Goal: Task Accomplishment & Management: Manage account settings

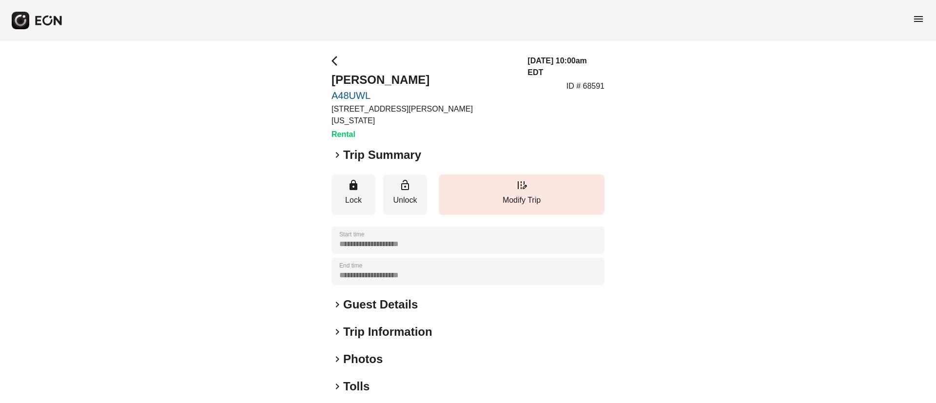
scroll to position [83, 0]
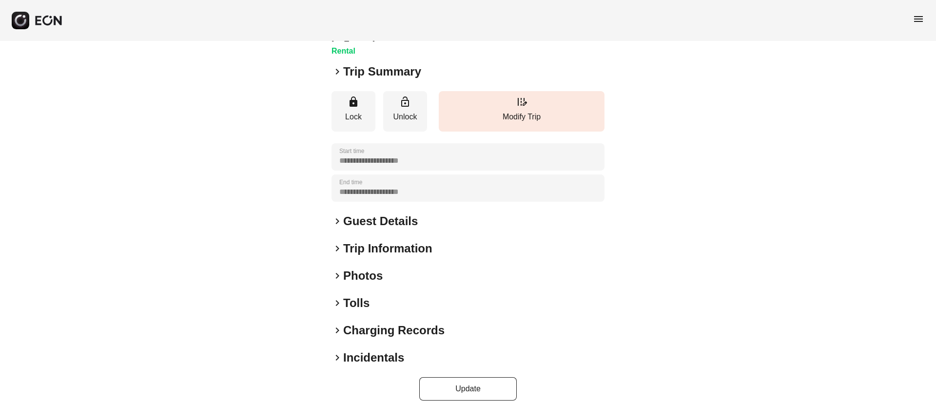
click at [378, 269] on h2 "Photos" at bounding box center [362, 276] width 39 height 16
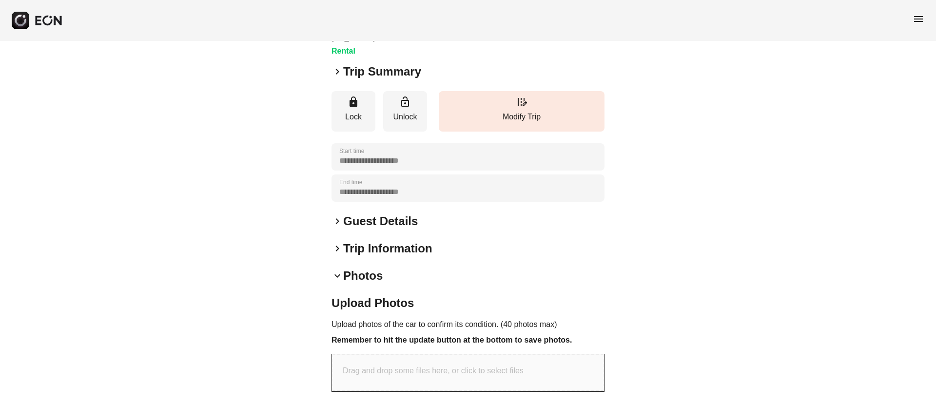
scroll to position [291, 0]
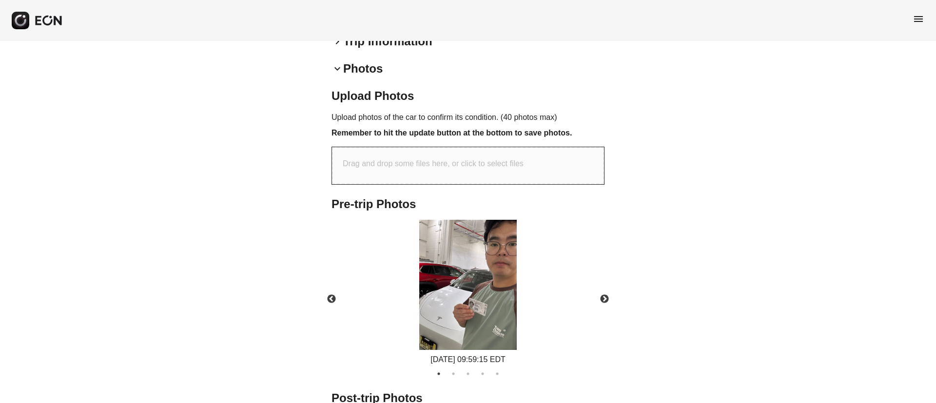
click at [500, 274] on img at bounding box center [468, 285] width 98 height 130
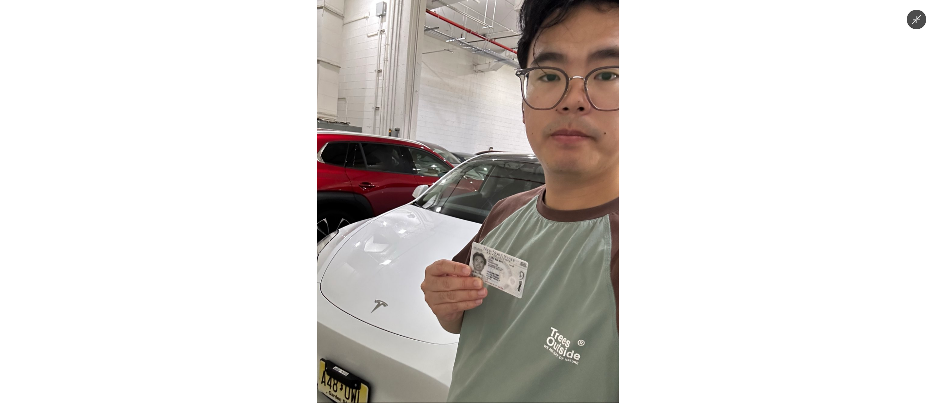
click at [500, 274] on img at bounding box center [468, 201] width 302 height 403
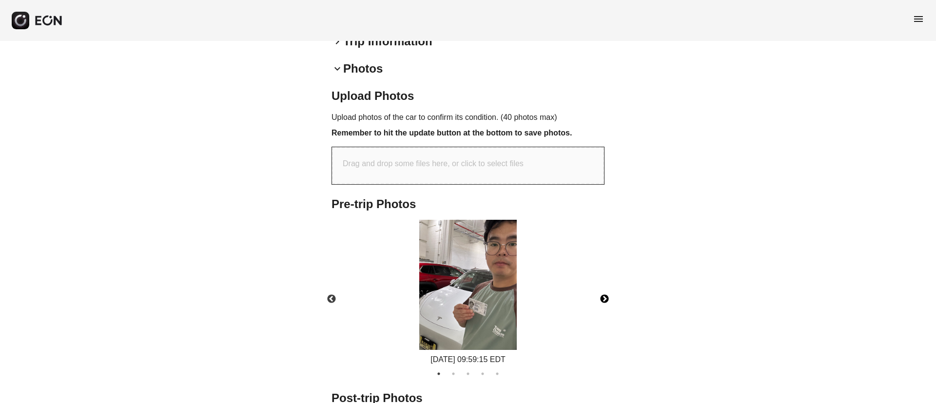
click at [605, 284] on button "Next" at bounding box center [605, 299] width 34 height 34
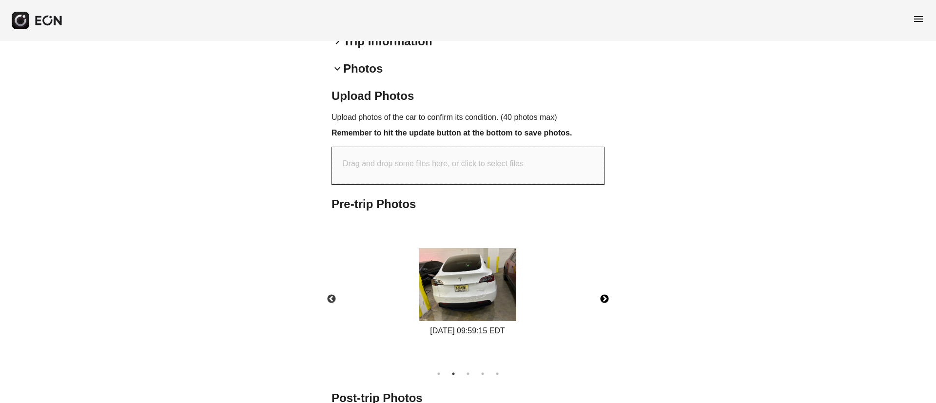
click at [466, 271] on img at bounding box center [468, 284] width 98 height 73
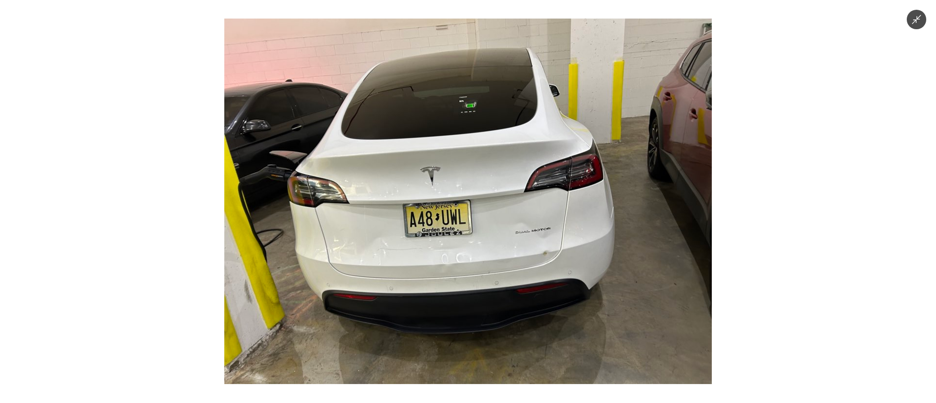
click at [466, 272] on img at bounding box center [468, 202] width 488 height 366
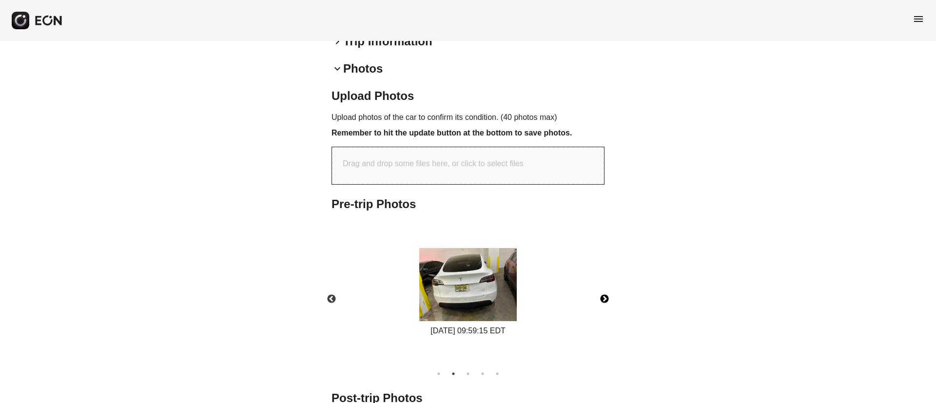
click at [472, 274] on img at bounding box center [468, 284] width 98 height 73
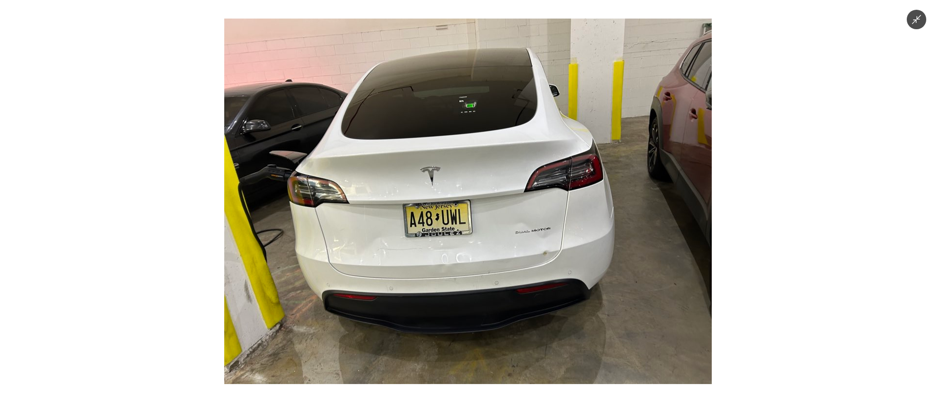
click at [472, 274] on img at bounding box center [468, 202] width 488 height 366
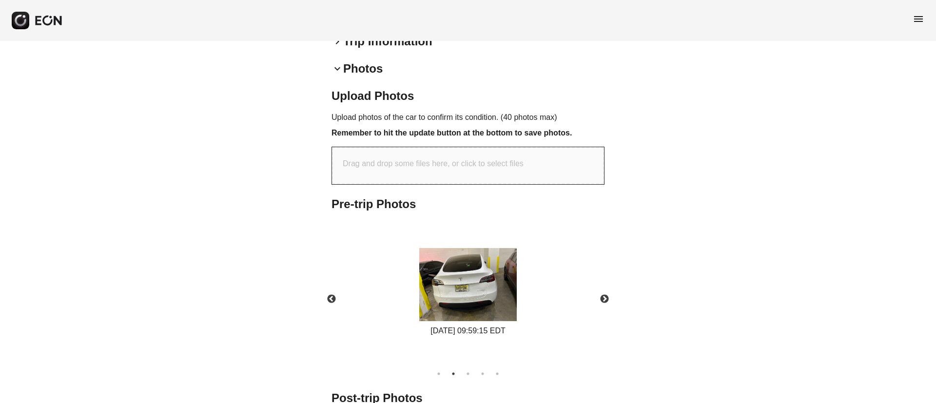
click at [379, 267] on div "08/22/2025 09:59:15 EDT" at bounding box center [468, 293] width 290 height 146
click at [451, 288] on img at bounding box center [468, 284] width 98 height 73
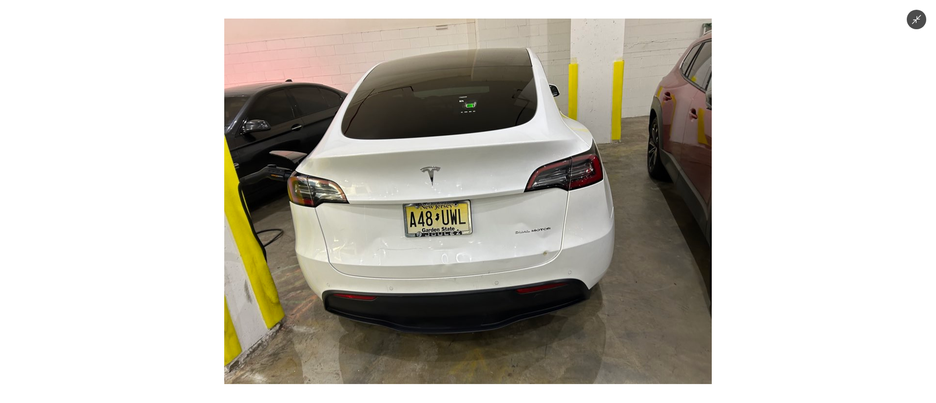
click at [456, 304] on img at bounding box center [468, 202] width 488 height 366
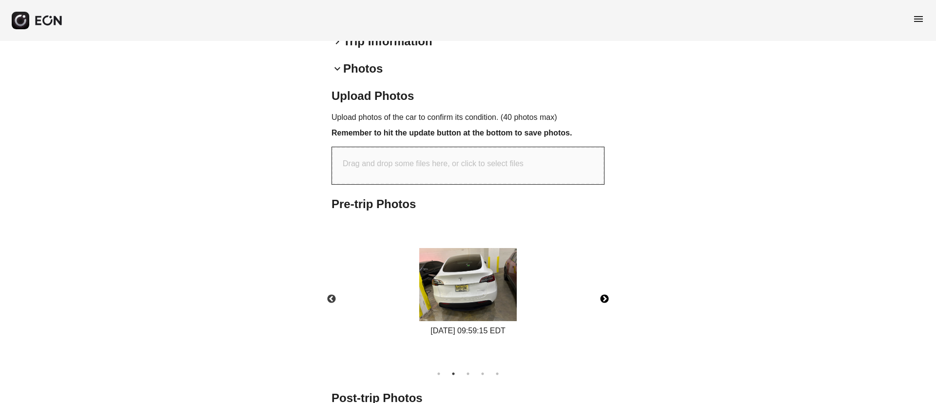
click at [603, 286] on button "Next" at bounding box center [605, 299] width 34 height 34
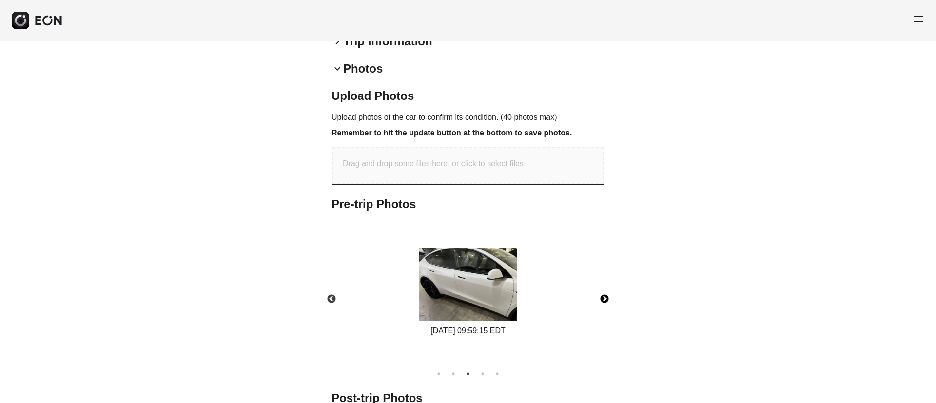
click at [510, 294] on img at bounding box center [468, 284] width 98 height 73
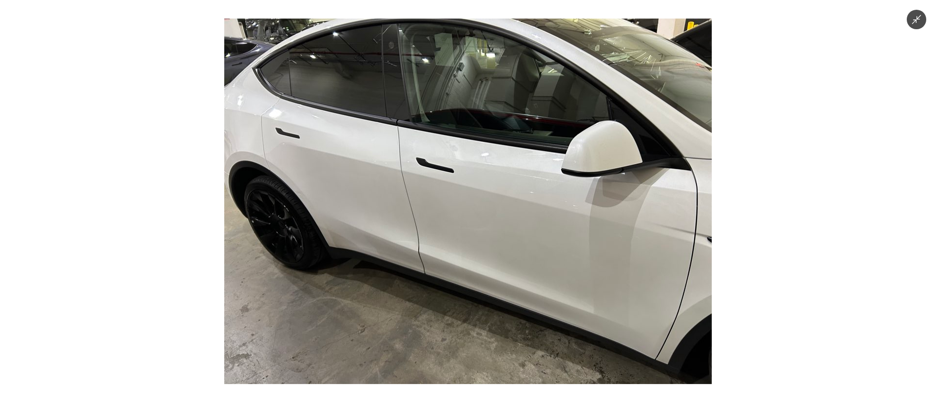
click at [510, 294] on img at bounding box center [468, 202] width 488 height 366
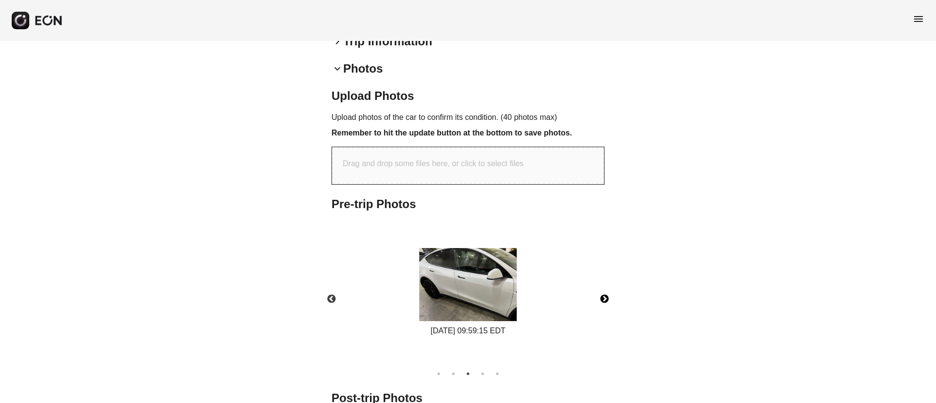
click at [603, 288] on button "Next" at bounding box center [605, 299] width 34 height 34
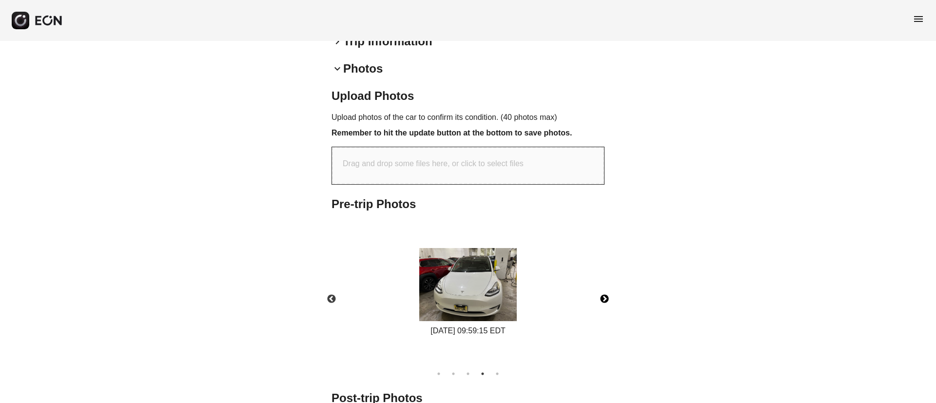
click at [470, 275] on img at bounding box center [468, 284] width 98 height 73
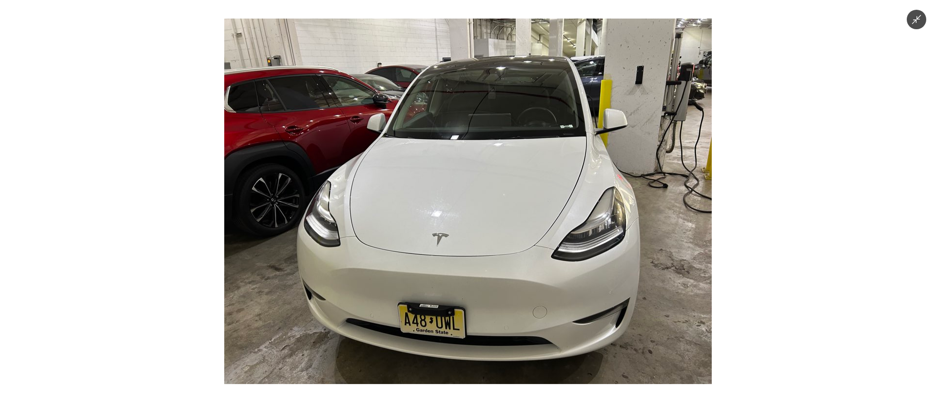
click at [495, 293] on img at bounding box center [468, 202] width 488 height 366
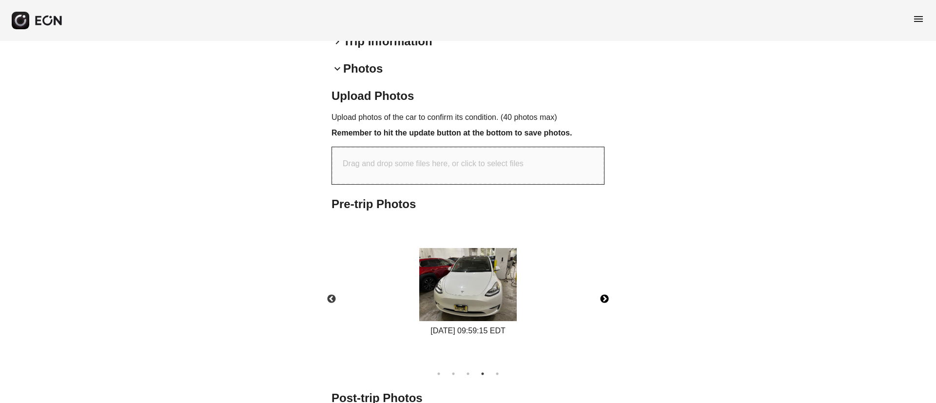
click at [603, 290] on button "Next" at bounding box center [605, 299] width 34 height 34
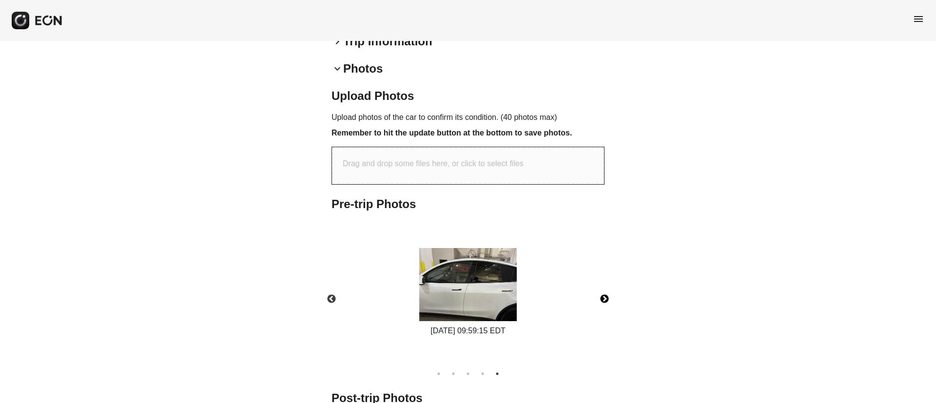
click at [500, 279] on img at bounding box center [468, 284] width 98 height 73
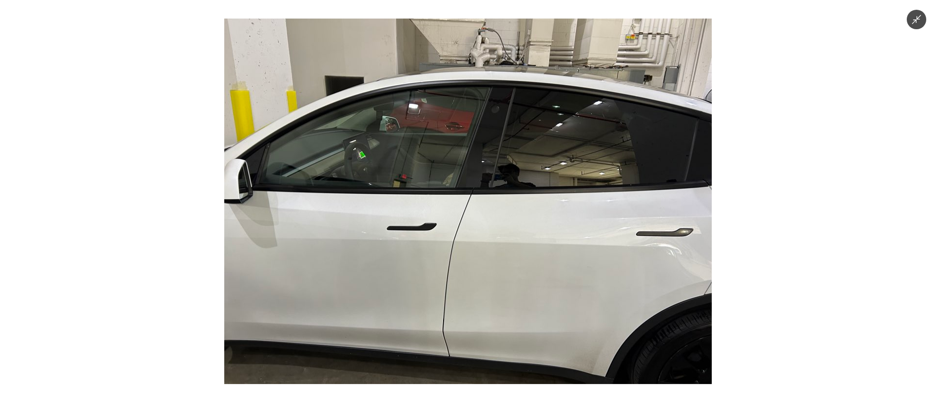
click at [500, 279] on img at bounding box center [468, 202] width 488 height 366
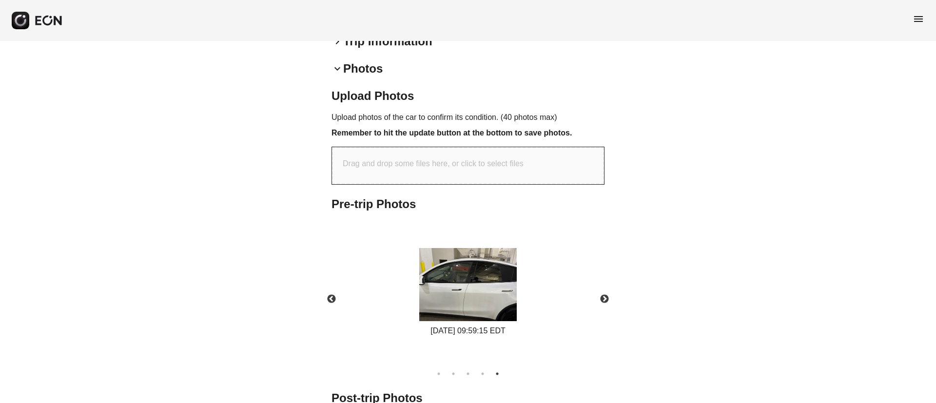
click at [916, 20] on span "menu" at bounding box center [919, 19] width 12 height 12
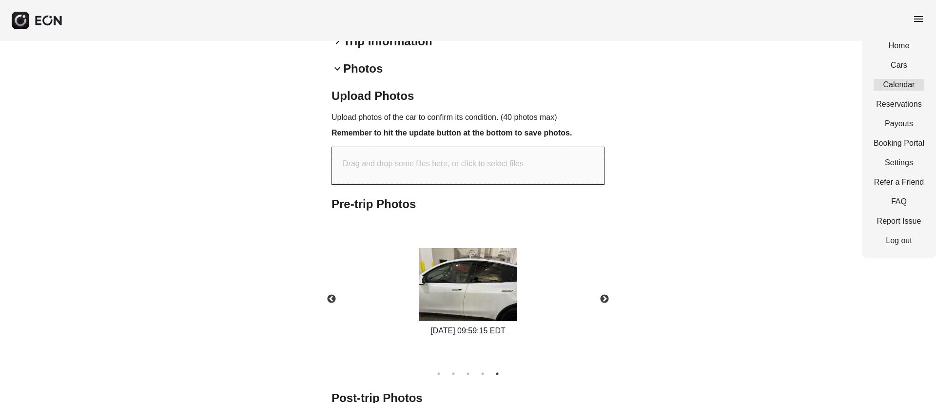
click at [896, 82] on link "Calendar" at bounding box center [899, 85] width 51 height 12
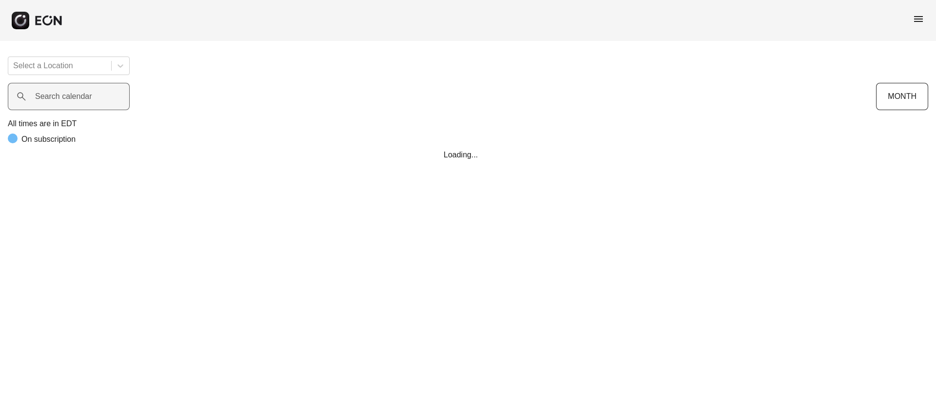
scroll to position [0, 197]
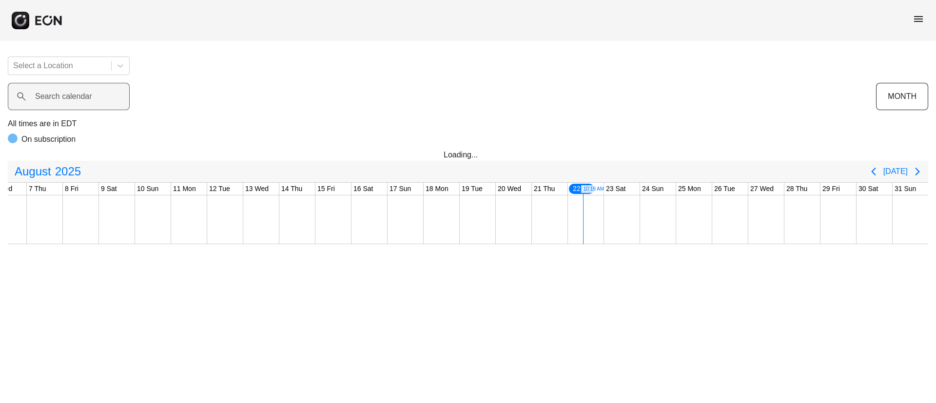
click at [67, 95] on label "Search calendar" at bounding box center [63, 97] width 57 height 12
click at [67, 95] on calendar "Search calendar" at bounding box center [69, 96] width 122 height 27
paste calendar "******"
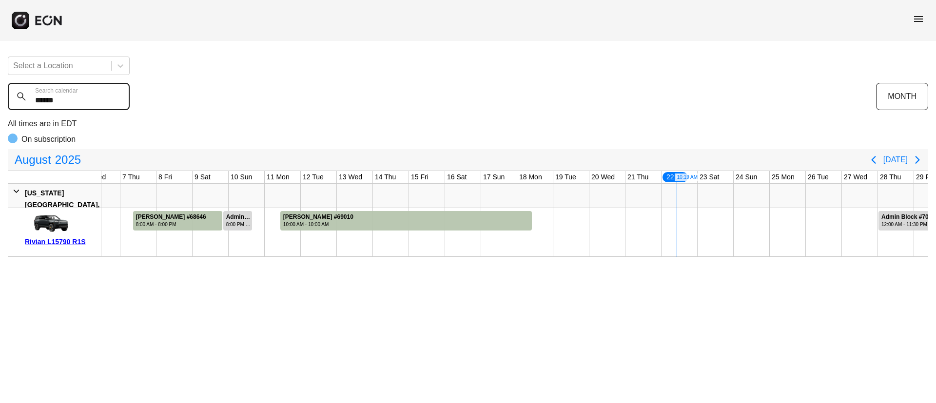
type calendar "******"
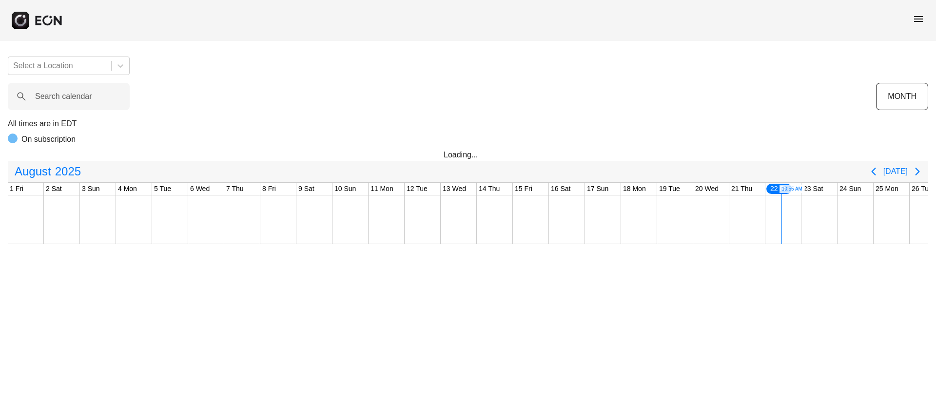
scroll to position [0, 197]
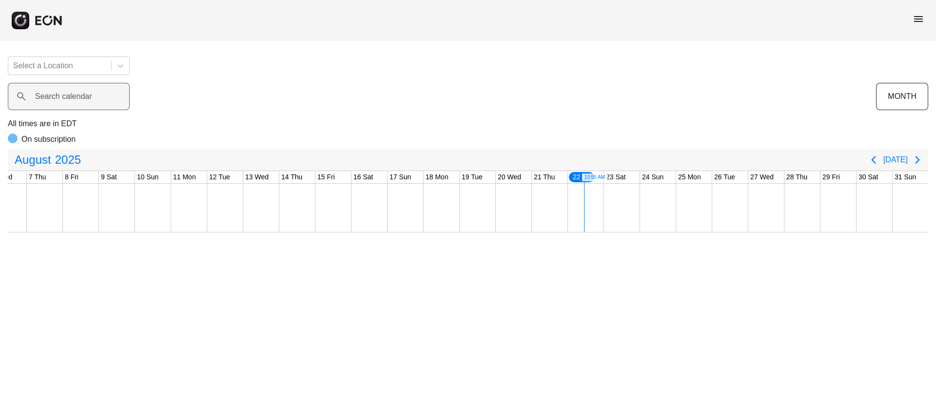
click at [83, 97] on label "Search calendar" at bounding box center [63, 97] width 57 height 12
click at [83, 97] on calendar "Search calendar" at bounding box center [69, 96] width 122 height 27
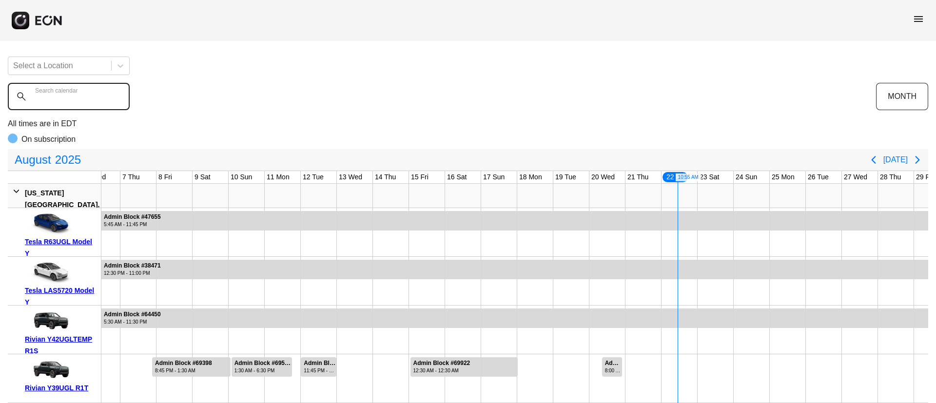
paste calendar "******"
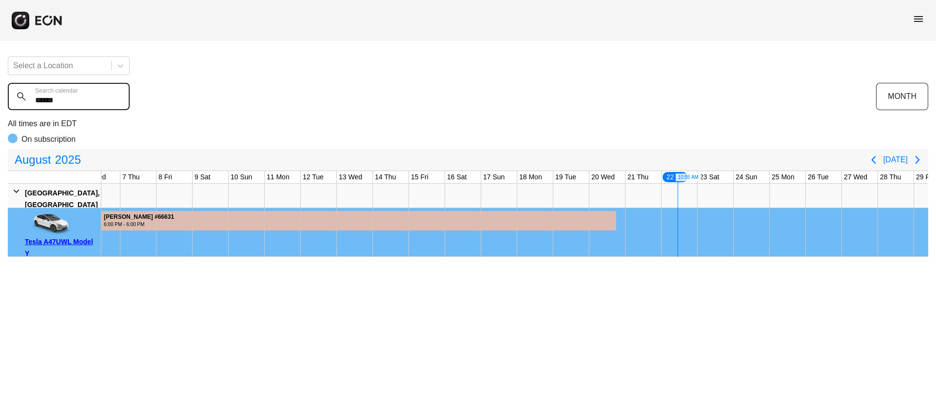
type calendar "******"
click at [913, 14] on span "menu" at bounding box center [919, 19] width 12 height 12
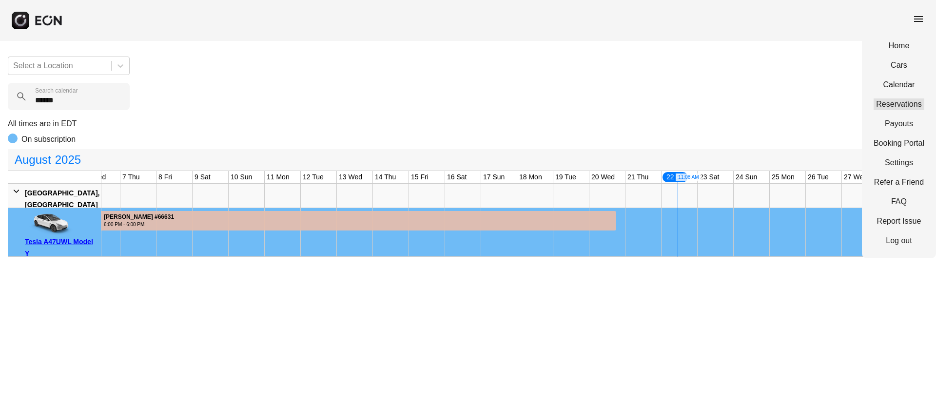
click at [894, 105] on link "Reservations" at bounding box center [899, 105] width 51 height 12
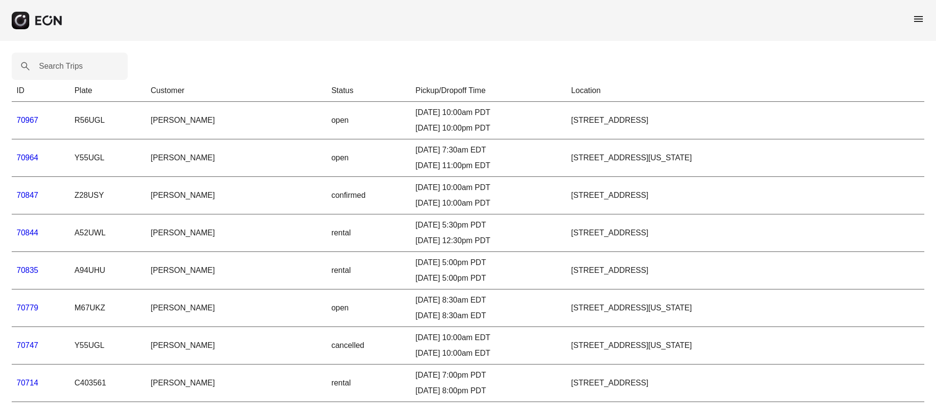
click at [60, 65] on label "Search Trips" at bounding box center [61, 66] width 44 height 12
click at [60, 65] on Trips "Search Trips" at bounding box center [70, 66] width 116 height 27
paste Trips "******"
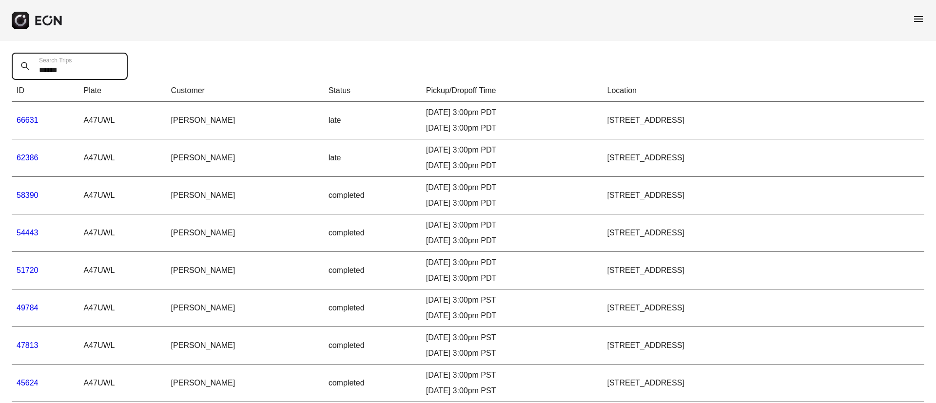
type Trips "******"
click at [28, 120] on link "66631" at bounding box center [28, 120] width 22 height 8
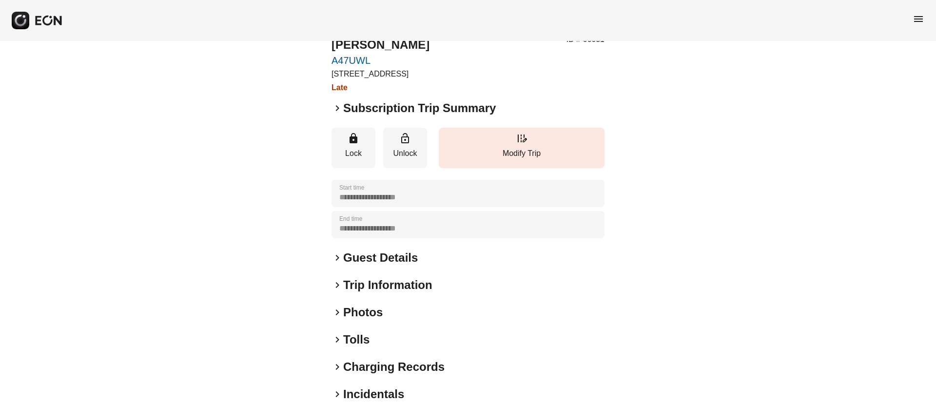
scroll to position [83, 0]
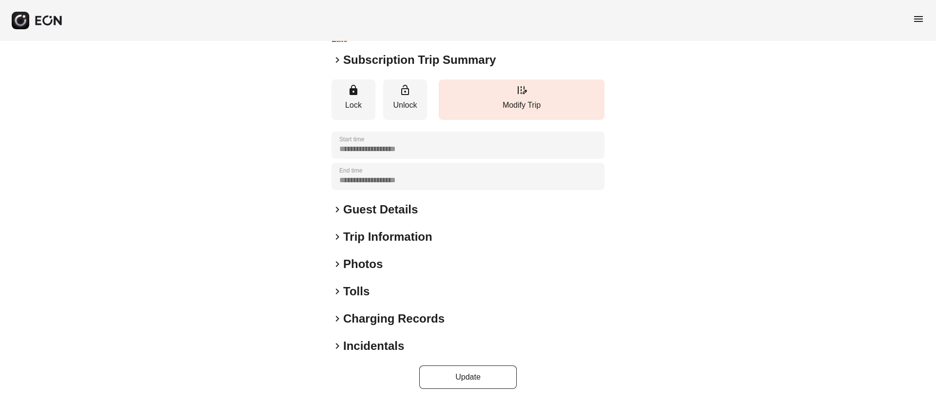
click at [383, 260] on div "keyboard_arrow_right Photos" at bounding box center [468, 265] width 273 height 16
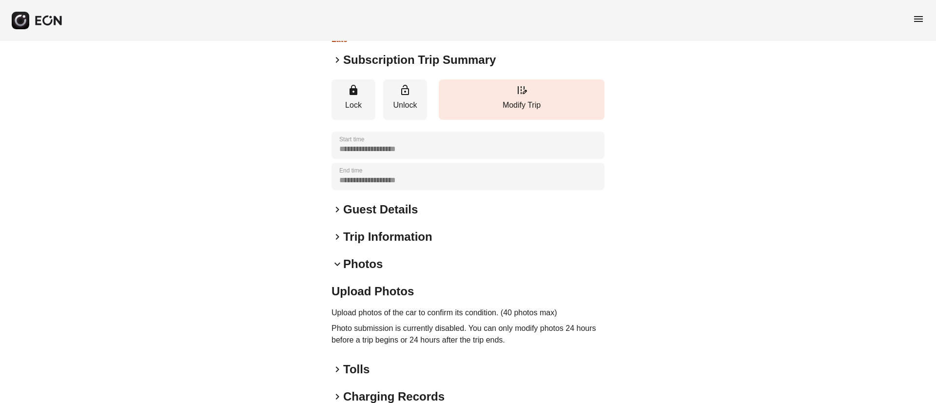
scroll to position [157, 0]
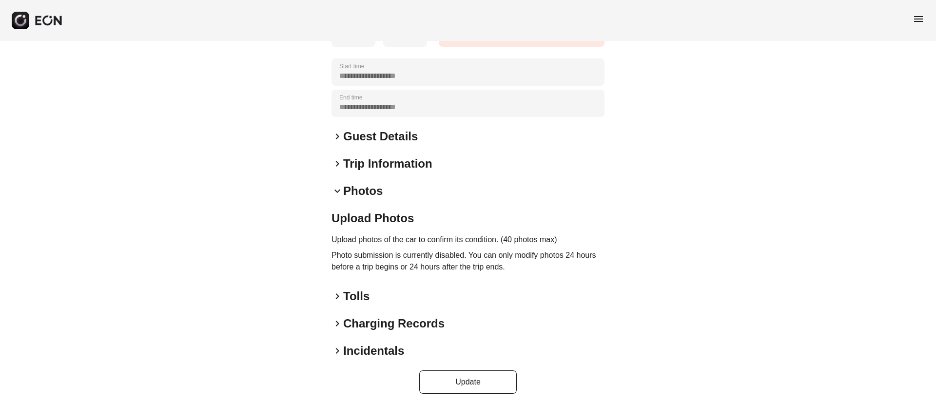
click at [395, 140] on h2 "Guest Details" at bounding box center [380, 137] width 75 height 16
